Goal: Task Accomplishment & Management: Complete application form

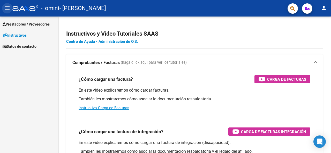
click at [6, 8] on mat-icon "menu" at bounding box center [7, 8] width 6 height 6
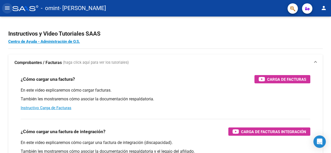
click at [6, 8] on mat-icon "menu" at bounding box center [7, 8] width 6 height 6
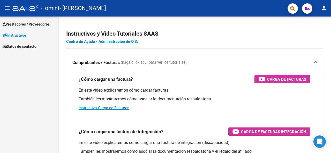
click at [18, 27] on span "Prestadores / Proveedores" at bounding box center [26, 24] width 47 height 6
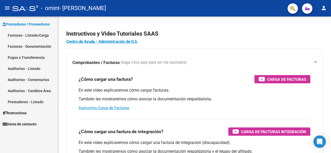
click at [32, 39] on link "Facturas - Listado/Carga" at bounding box center [29, 35] width 58 height 11
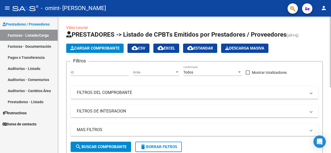
click at [318, 47] on div "Cargar Comprobante cloud_download CSV cloud_download EXCEL cloud_download Estan…" at bounding box center [194, 48] width 256 height 9
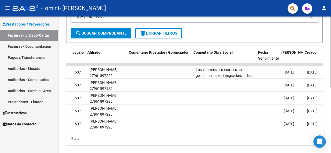
scroll to position [0, 696]
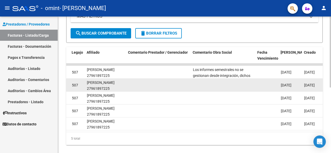
click at [242, 79] on datatable-body-cell at bounding box center [223, 85] width 65 height 13
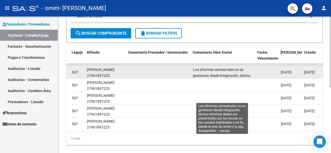
click at [234, 74] on span "Los informes semestrales no se gestionan desde integración, dichos informes deb…" at bounding box center [223, 85] width 60 height 34
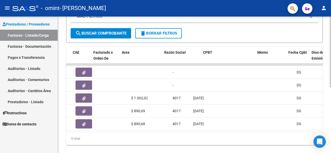
scroll to position [0, 0]
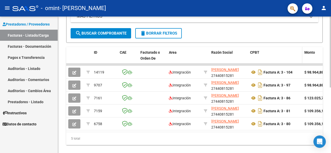
click at [279, 54] on div "CPBT" at bounding box center [275, 53] width 50 height 6
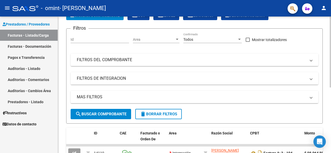
scroll to position [10, 0]
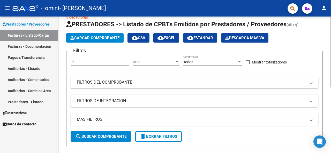
click at [115, 37] on span "Cargar Comprobante" at bounding box center [94, 38] width 49 height 5
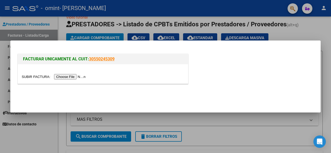
click at [61, 79] on input "file" at bounding box center [54, 76] width 65 height 5
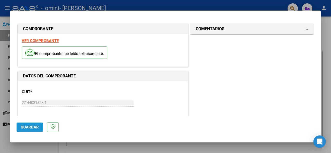
click at [26, 126] on span "Guardar" at bounding box center [30, 127] width 18 height 5
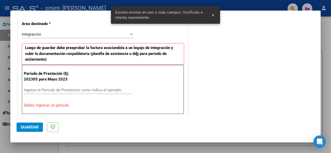
scroll to position [125, 0]
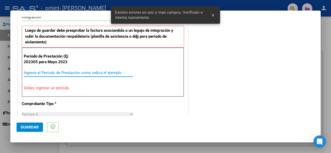
click at [65, 73] on input "Ingrese el Período de Prestación como indica el ejemplo" at bounding box center [78, 73] width 109 height 5
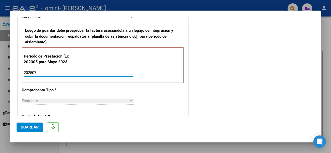
type input "202507"
click at [22, 127] on span "Guardar" at bounding box center [30, 127] width 18 height 5
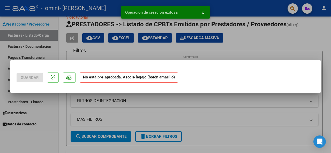
scroll to position [0, 0]
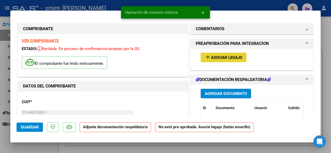
click at [221, 58] on span "Asociar Legajo" at bounding box center [226, 57] width 31 height 5
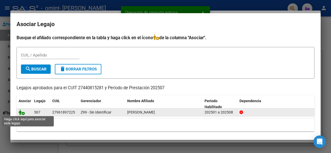
click at [22, 114] on icon at bounding box center [22, 113] width 6 height 6
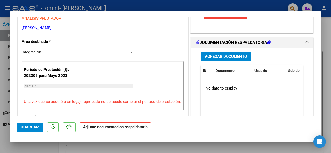
scroll to position [111, 0]
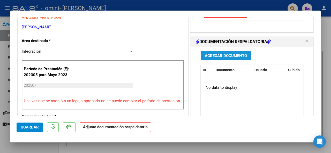
click at [237, 58] on button "Agregar Documento" at bounding box center [226, 56] width 50 height 10
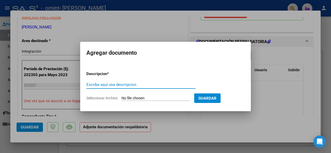
click at [181, 86] on input "Escriba aquí una descripcion" at bounding box center [140, 84] width 109 height 5
click at [164, 101] on form "Descripcion * Escriba aquí una descripcion Seleccionar Archivo Guardar" at bounding box center [165, 86] width 158 height 38
click at [164, 101] on input "Seleccionar Archivo" at bounding box center [155, 98] width 68 height 5
type input "C:\fakepath\As [PERSON_NAME] [DATE].pdf"
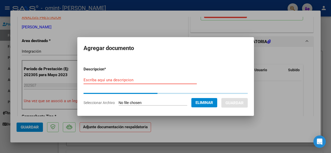
click at [142, 81] on input "Escriba aquí una descripcion" at bounding box center [139, 80] width 113 height 5
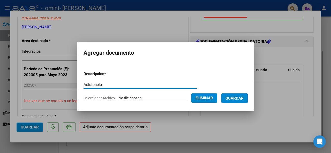
click at [83, 84] on input "Asistencia" at bounding box center [139, 84] width 113 height 5
type input "Planilla de Asistencia"
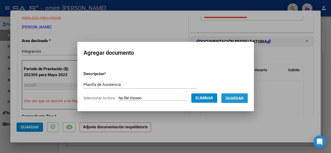
click at [240, 97] on span "Guardar" at bounding box center [234, 98] width 18 height 5
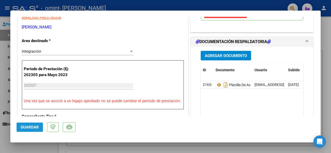
click at [25, 124] on button "Guardar" at bounding box center [30, 127] width 26 height 9
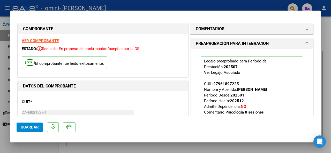
type input "$ 0,00"
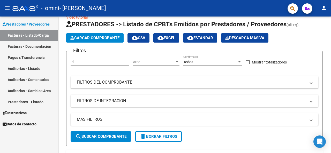
click at [30, 79] on link "Auditorías - Comentarios" at bounding box center [29, 79] width 58 height 11
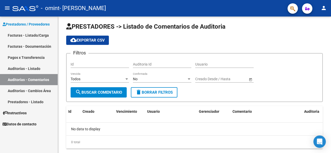
scroll to position [10, 0]
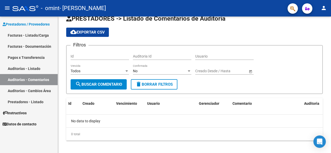
click at [36, 70] on link "Auditorías - Listado" at bounding box center [29, 68] width 58 height 11
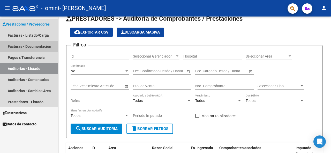
click at [35, 43] on link "Facturas - Documentación" at bounding box center [29, 46] width 58 height 11
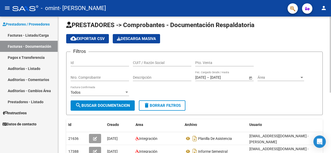
click at [322, 19] on div "PRESTADORES -> Comprobantes - Documentación Respaldatoria cloud_download Export…" at bounding box center [195, 133] width 274 height 241
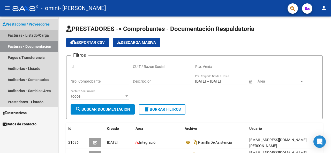
click at [34, 33] on link "Facturas - Listado/Carga" at bounding box center [29, 35] width 58 height 11
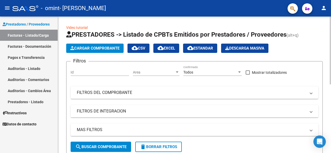
click at [331, 52] on div at bounding box center [329, 51] width 1 height 68
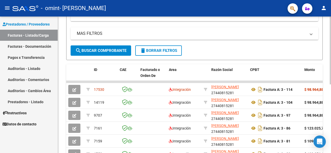
scroll to position [97, 0]
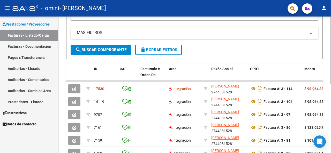
click at [331, 88] on div at bounding box center [329, 100] width 1 height 68
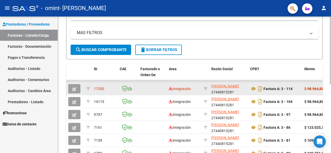
click at [311, 90] on strong "$ 98.964,88" at bounding box center [313, 89] width 19 height 4
click at [294, 88] on div "Factura A: 3 - 114" at bounding box center [275, 89] width 50 height 8
